Goal: Transaction & Acquisition: Purchase product/service

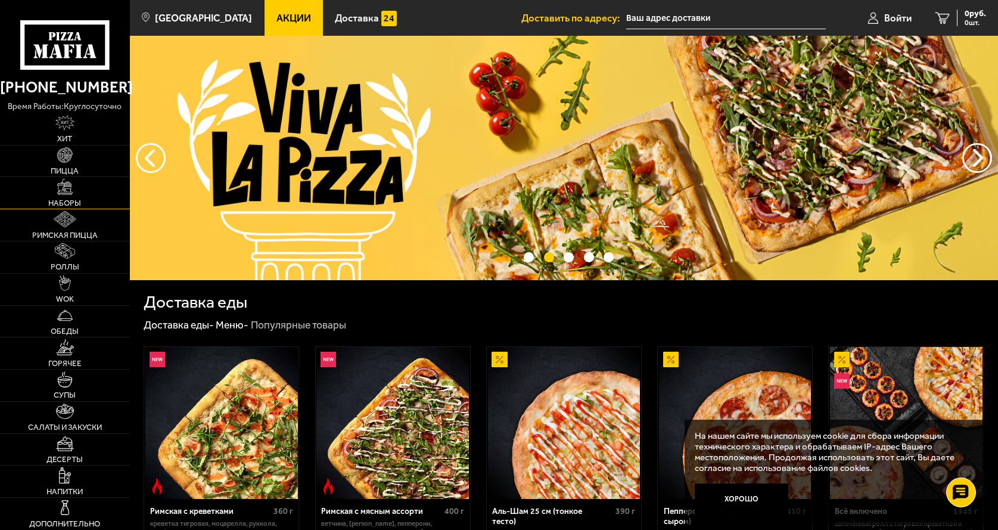
click at [69, 186] on img at bounding box center [64, 186] width 15 height 15
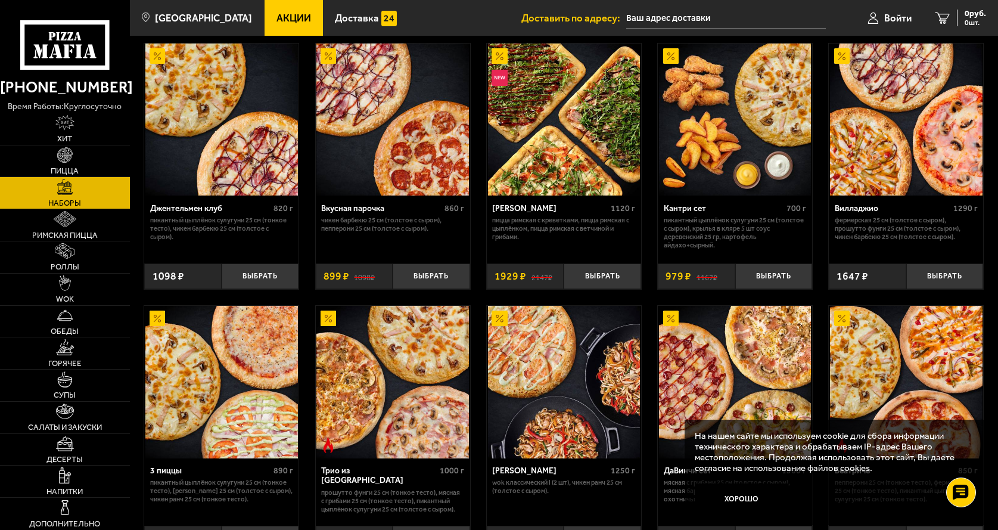
scroll to position [60, 0]
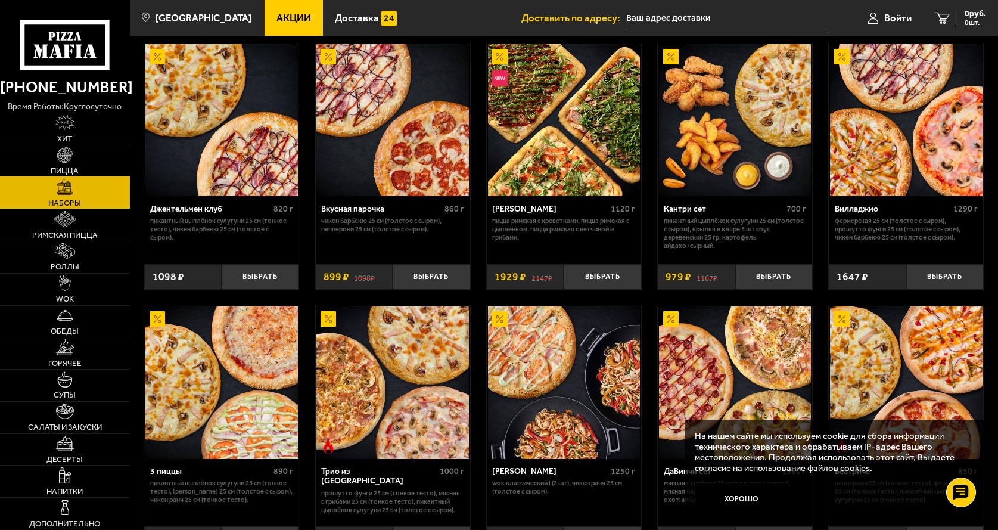
click at [69, 153] on img at bounding box center [64, 154] width 15 height 15
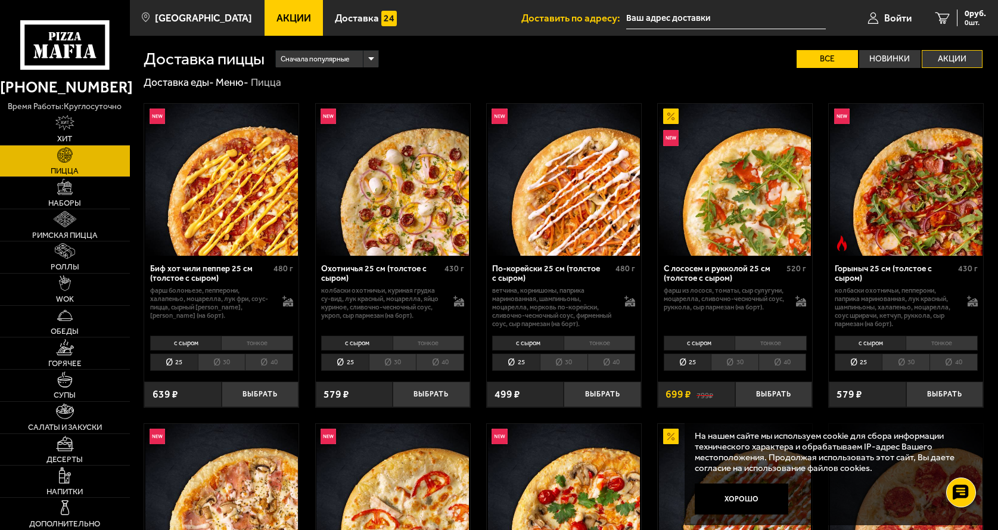
click at [951, 60] on label "Акции" at bounding box center [952, 59] width 61 height 18
click at [0, 0] on input "Акции" at bounding box center [0, 0] width 0 height 0
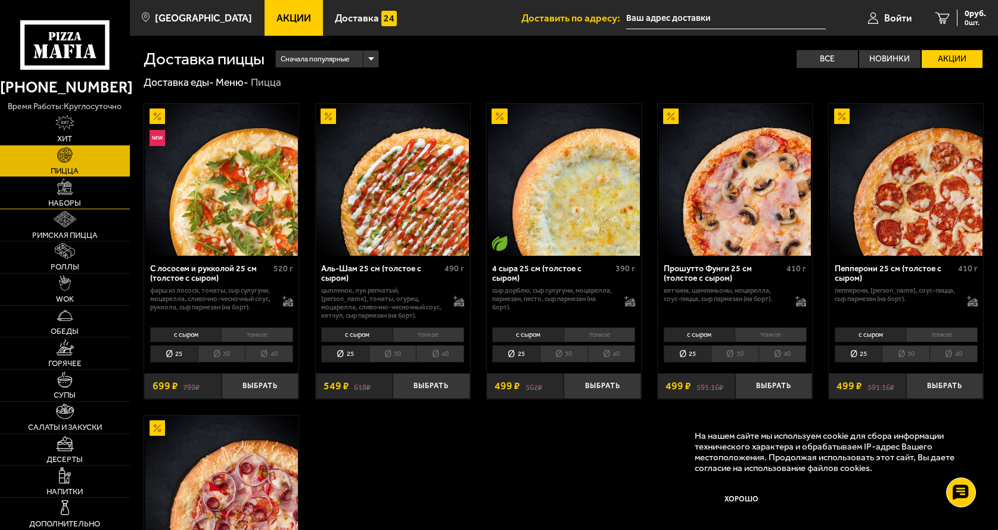
click at [70, 194] on img at bounding box center [64, 186] width 15 height 15
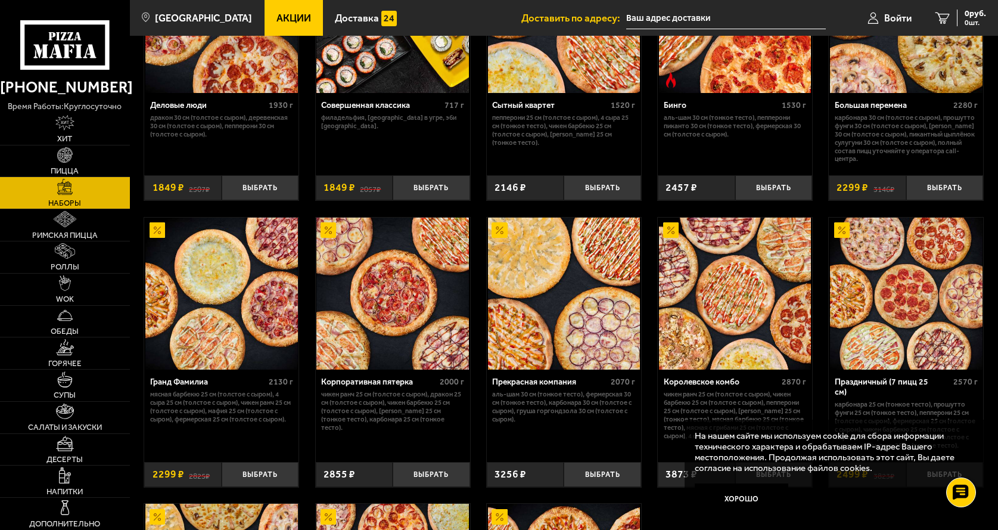
scroll to position [1169, 0]
